Goal: Transaction & Acquisition: Purchase product/service

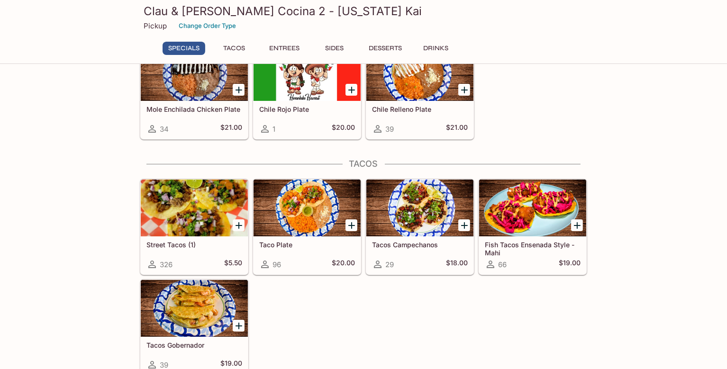
scroll to position [142, 0]
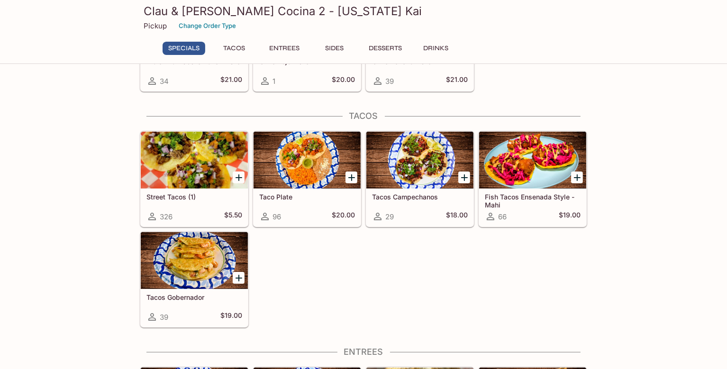
click at [199, 266] on div at bounding box center [194, 260] width 107 height 57
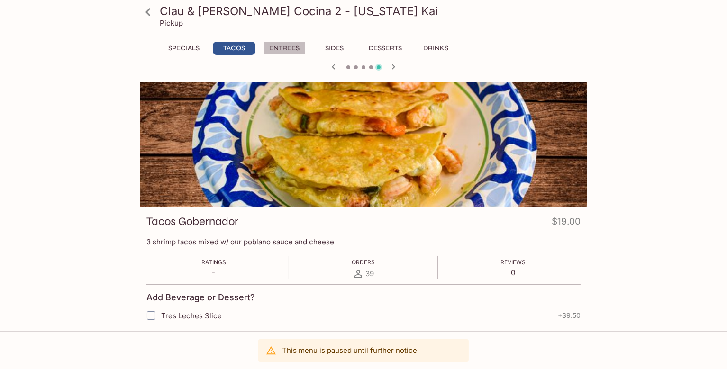
click at [282, 45] on button "Entrees" at bounding box center [284, 48] width 43 height 13
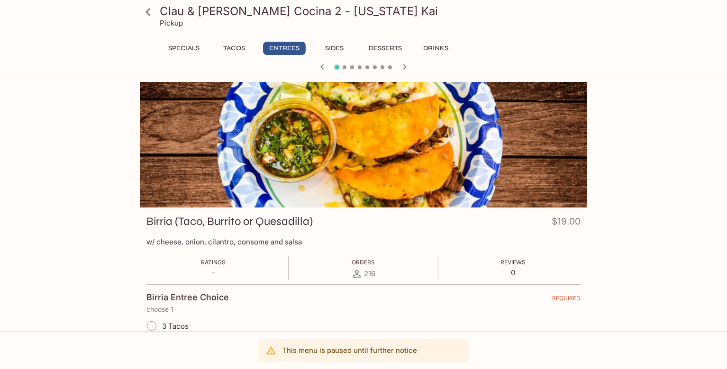
click at [182, 45] on button "Specials" at bounding box center [183, 48] width 43 height 13
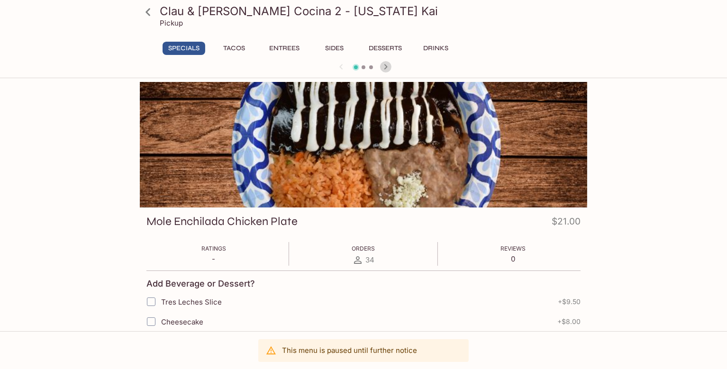
click at [382, 66] on icon "button" at bounding box center [385, 66] width 11 height 11
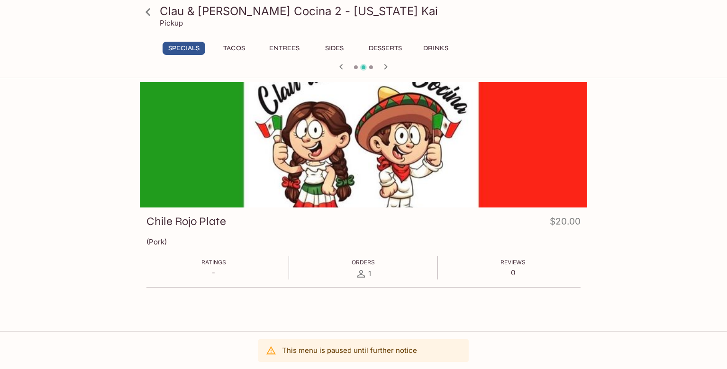
click at [385, 67] on icon "button" at bounding box center [385, 66] width 11 height 11
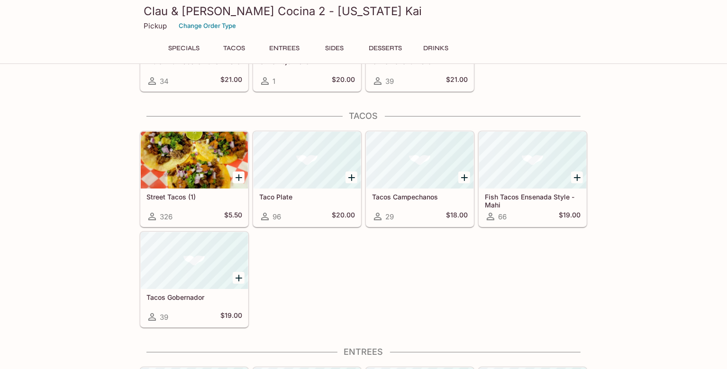
scroll to position [138, 0]
